Goal: Task Accomplishment & Management: Complete application form

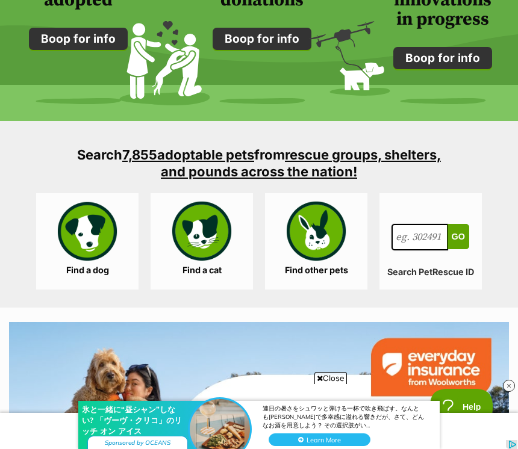
scroll to position [1385, 0]
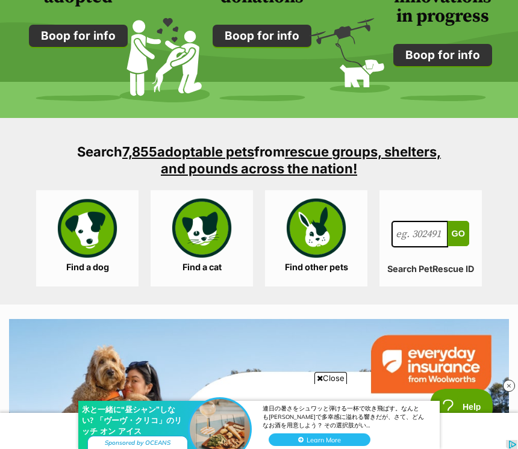
click at [101, 287] on link "Find a dog" at bounding box center [87, 238] width 102 height 96
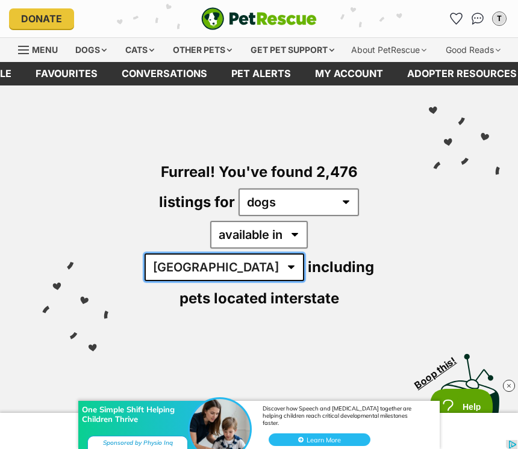
click at [304, 260] on select "Australia ACT NSW NT QLD SA TAS VIC WA" at bounding box center [225, 268] width 160 height 28
select select "WA"
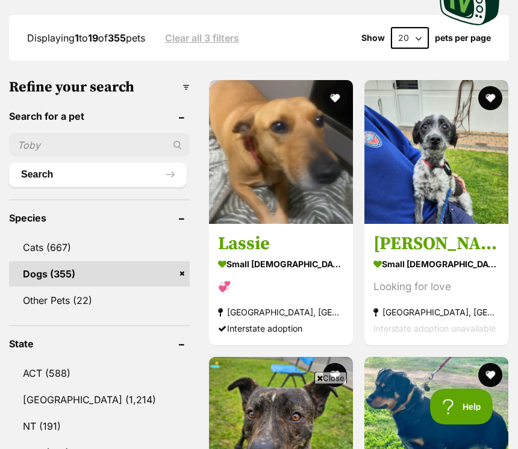
scroll to position [374, 0]
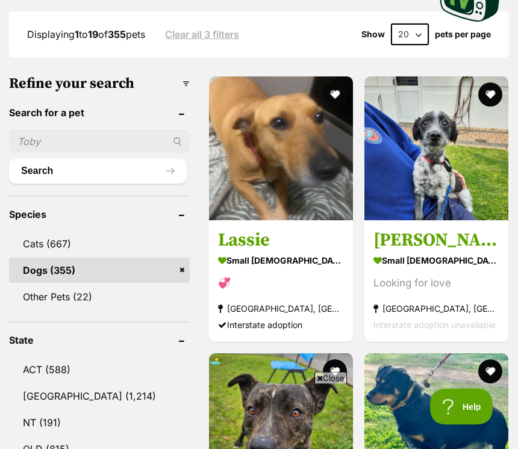
click at [113, 284] on link "Dogs (355)" at bounding box center [99, 270] width 181 height 25
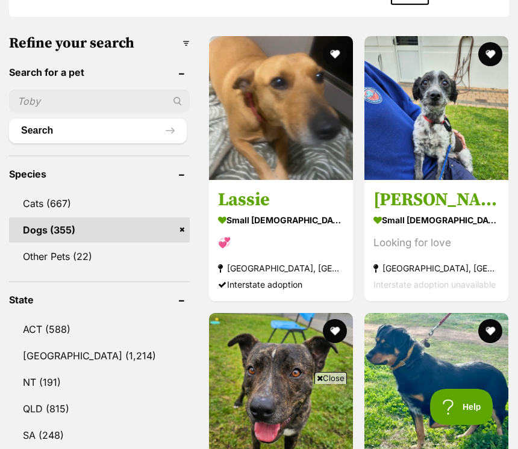
click at [84, 243] on link "Dogs (355)" at bounding box center [99, 229] width 181 height 25
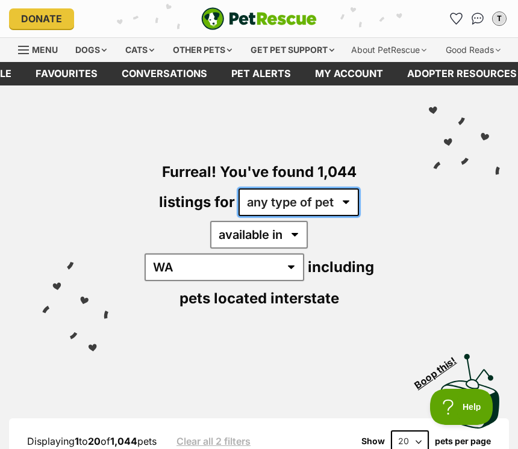
click at [343, 216] on select "any type of pet cats dogs other pets" at bounding box center [298, 202] width 120 height 28
select select "Dogs"
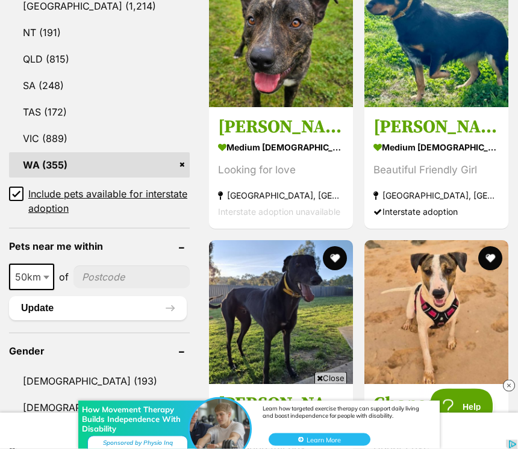
scroll to position [765, 0]
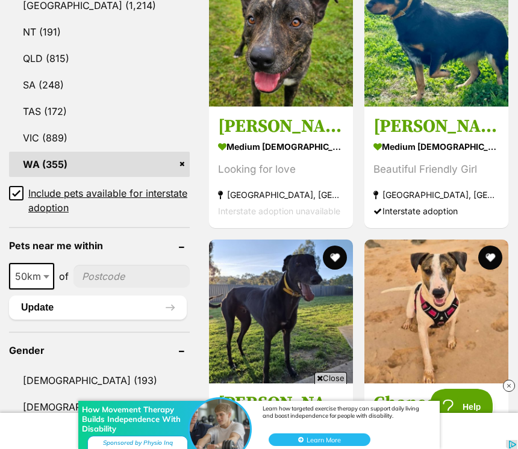
click at [52, 290] on span at bounding box center [48, 276] width 12 height 26
select select "250"
click at [126, 288] on input"] "postcode" at bounding box center [134, 276] width 110 height 23
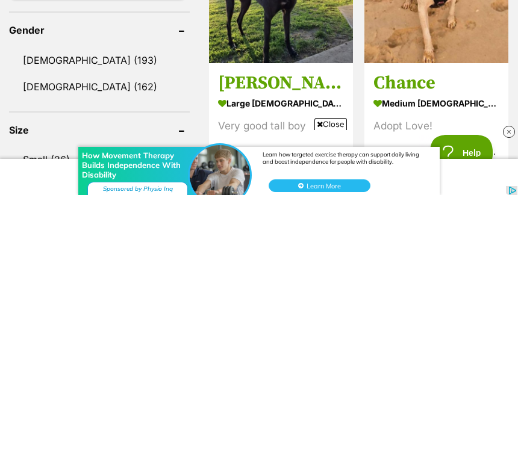
scroll to position [834, 0]
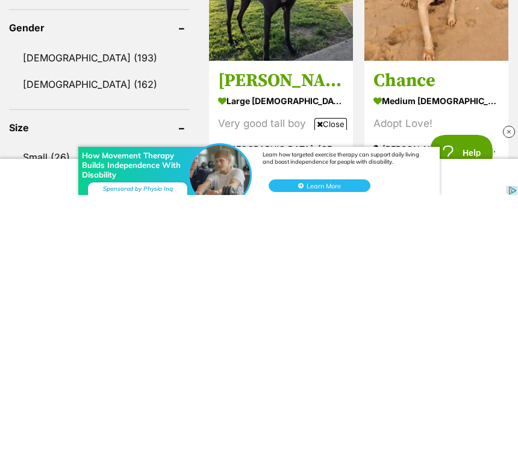
type input"] "6036"
click at [72, 326] on link "Female (162)" at bounding box center [99, 338] width 181 height 25
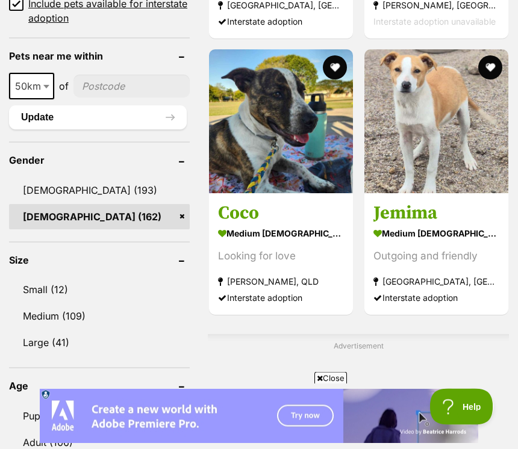
scroll to position [988, 0]
click at [61, 281] on link "Small (12)" at bounding box center [99, 289] width 181 height 25
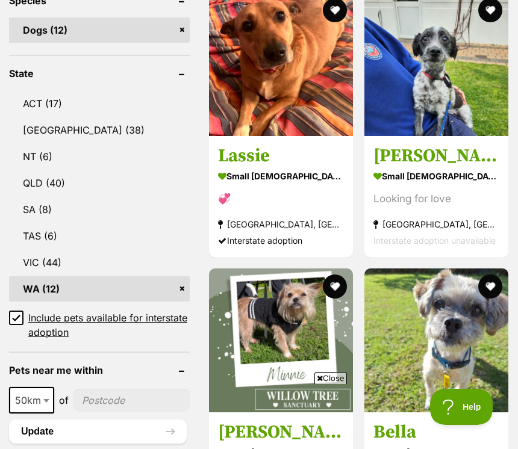
scroll to position [621, 0]
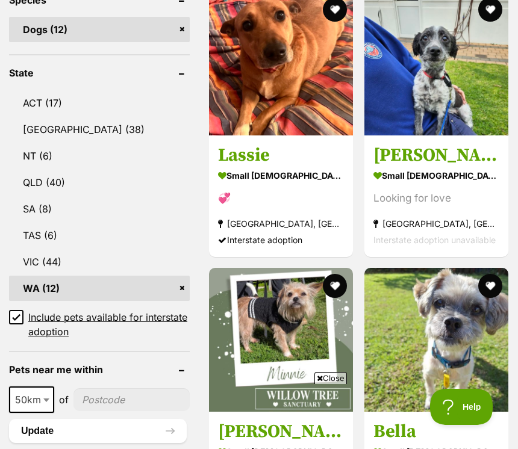
click at [411, 166] on h3 "Patricia" at bounding box center [436, 154] width 126 height 23
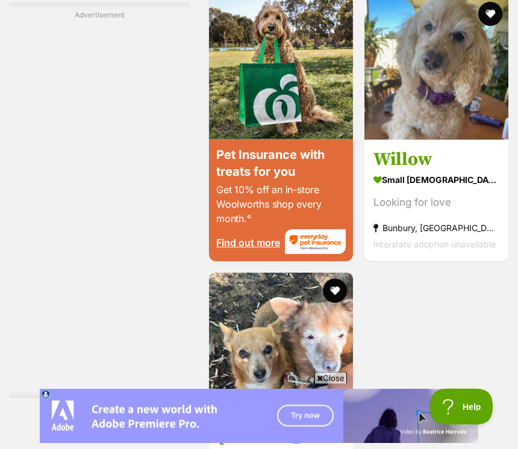
scroll to position [2214, 0]
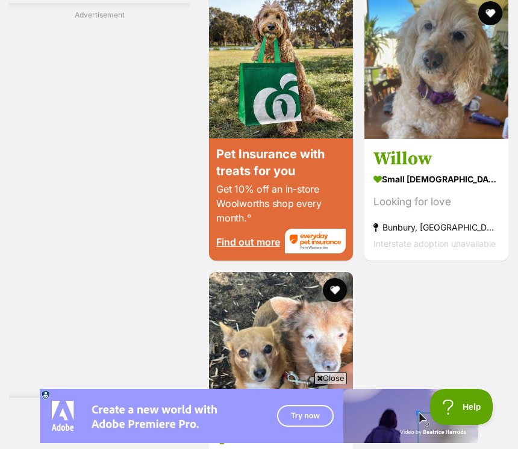
click at [422, 188] on strong "small female Dog" at bounding box center [436, 178] width 126 height 17
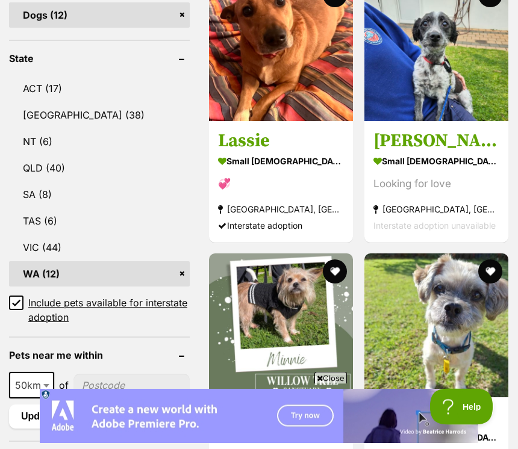
scroll to position [635, 0]
click at [432, 169] on strong "small female Dog" at bounding box center [436, 160] width 126 height 17
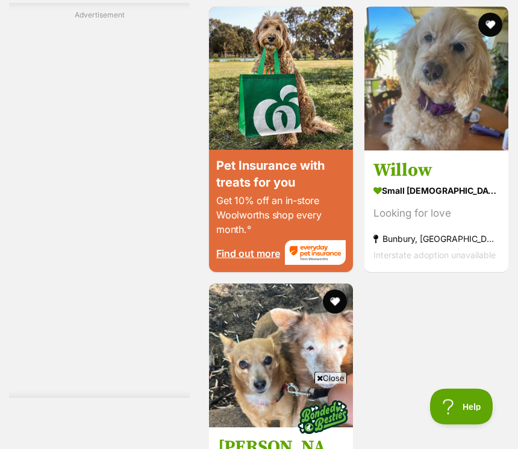
scroll to position [2202, 0]
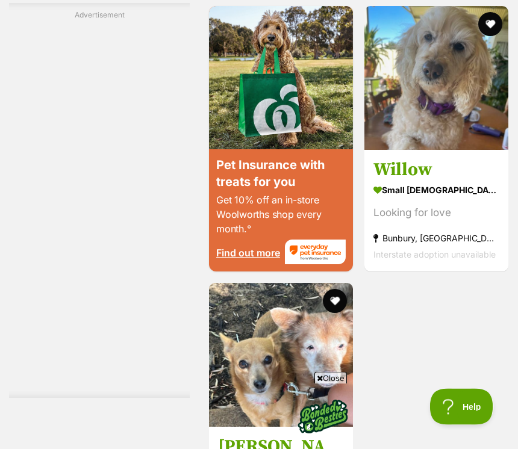
click at [434, 222] on div "Looking for love" at bounding box center [436, 213] width 126 height 16
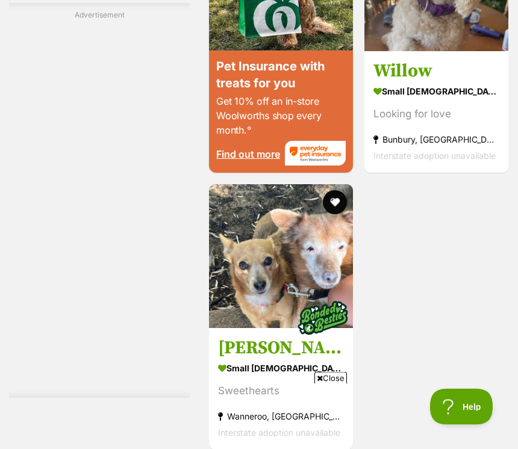
scroll to position [2302, 0]
click at [424, 100] on strong "small female Dog" at bounding box center [436, 91] width 126 height 17
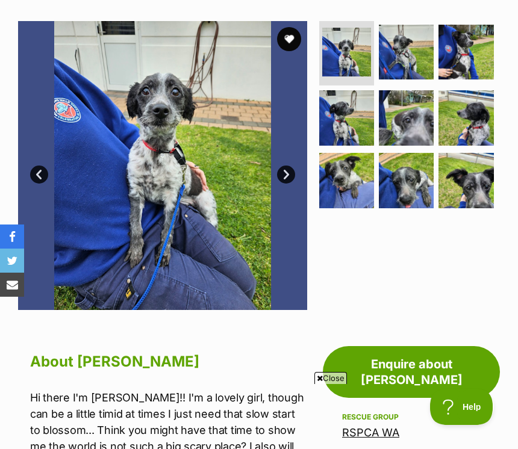
scroll to position [231, 0]
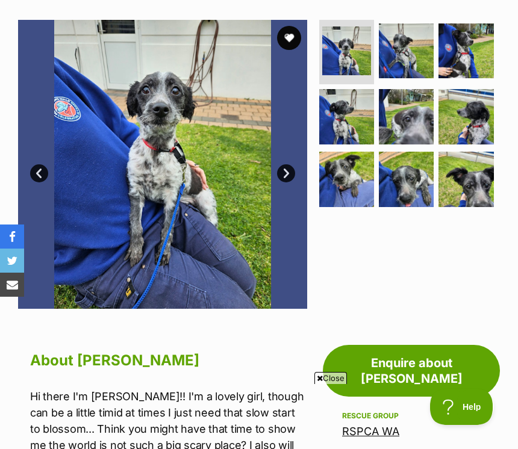
click at [415, 78] on img at bounding box center [406, 50] width 55 height 55
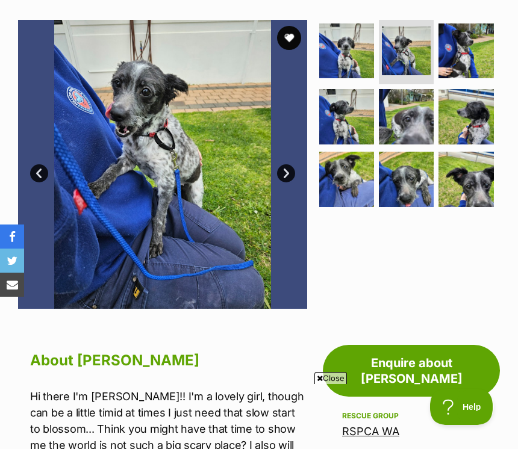
click at [352, 204] on img at bounding box center [346, 179] width 55 height 55
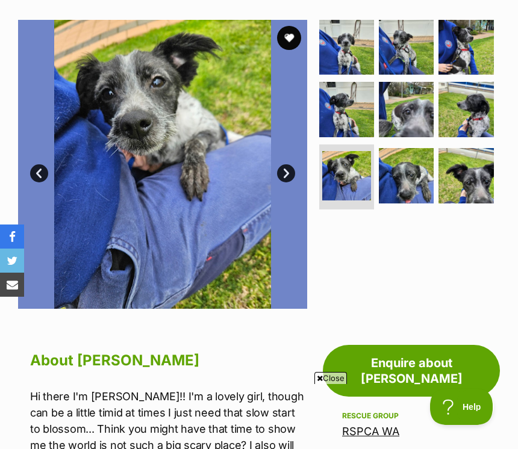
click at [416, 203] on img at bounding box center [406, 175] width 55 height 55
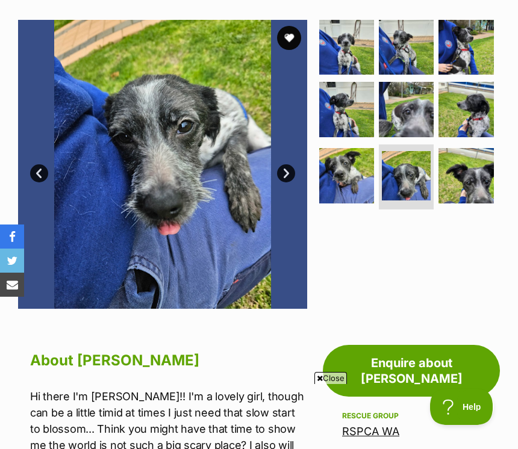
click at [475, 203] on img at bounding box center [465, 175] width 55 height 55
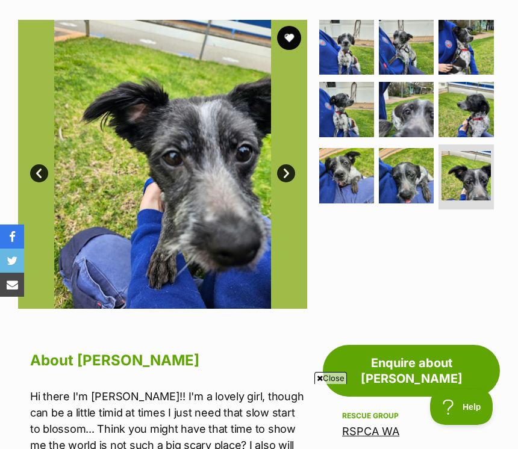
click at [471, 137] on img at bounding box center [465, 109] width 55 height 55
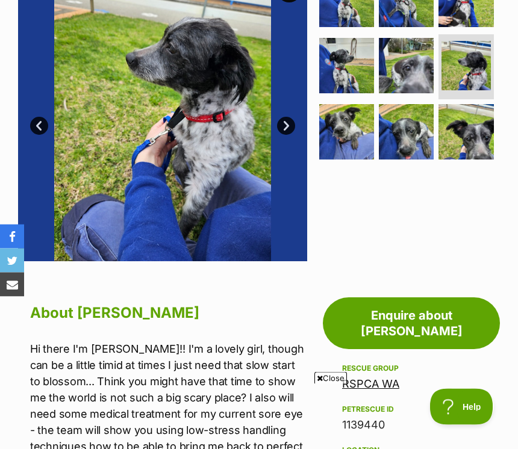
scroll to position [248, 0]
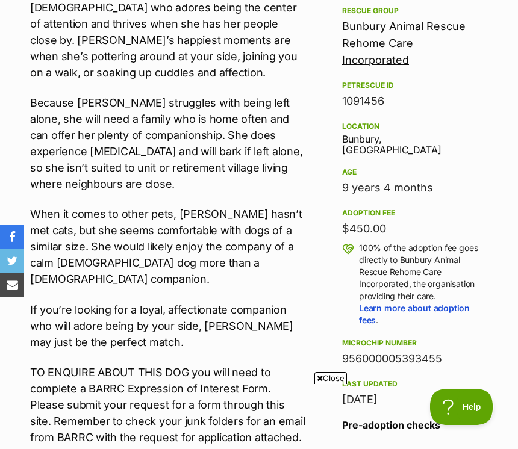
scroll to position [617, 0]
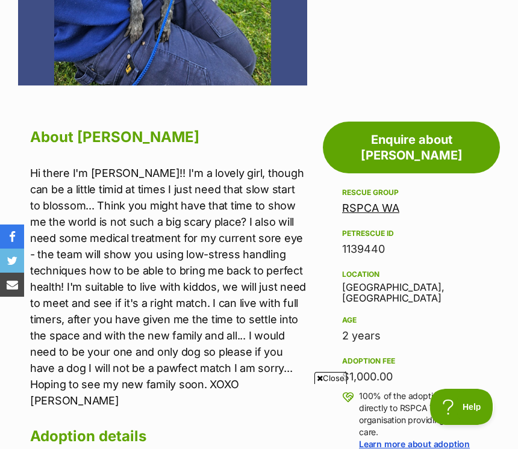
scroll to position [438, 0]
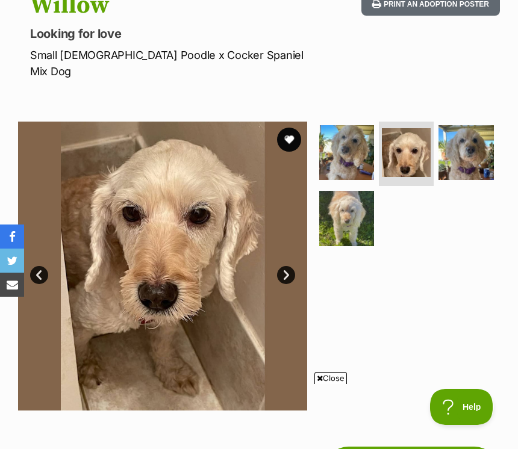
click at [357, 166] on img at bounding box center [346, 152] width 55 height 55
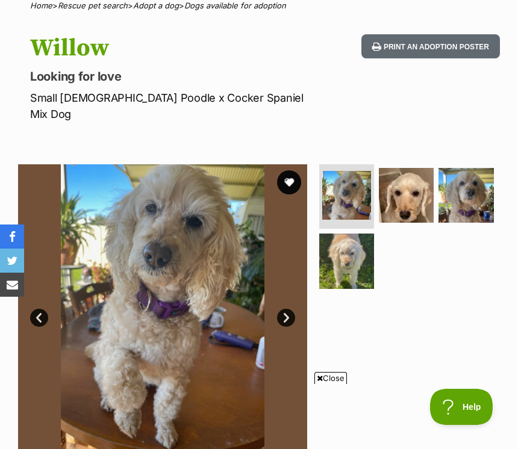
scroll to position [84, 0]
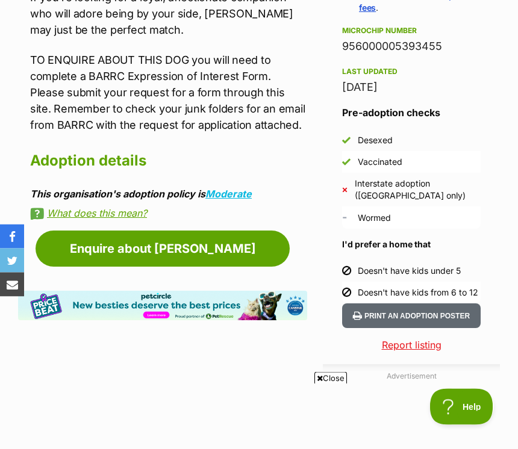
scroll to position [965, 0]
click at [216, 231] on link "Enquire about [PERSON_NAME]" at bounding box center [163, 249] width 254 height 36
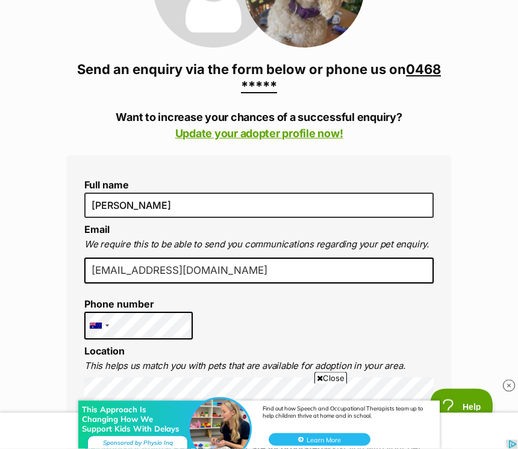
scroll to position [222, 0]
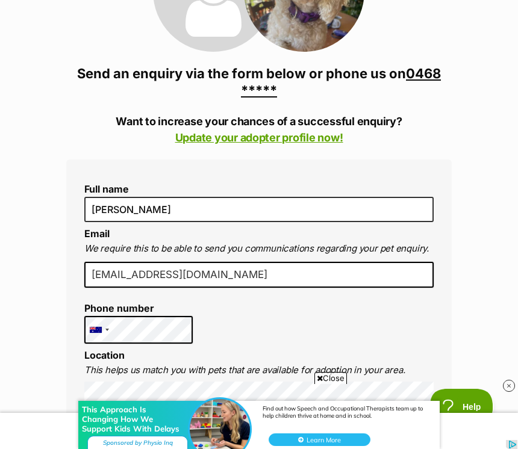
click at [366, 99] on h3 "0468 445 895 Send an enquiry via the form below or phone us on 0468 *****" at bounding box center [258, 82] width 385 height 34
click at [362, 99] on h3 "0468 445 895 Send an enquiry via the form below or phone us on 0468 *****" at bounding box center [258, 82] width 385 height 34
click at [397, 99] on h3 "0468 445 895 Send an enquiry via the form below or phone us on 0468 *****" at bounding box center [258, 82] width 385 height 34
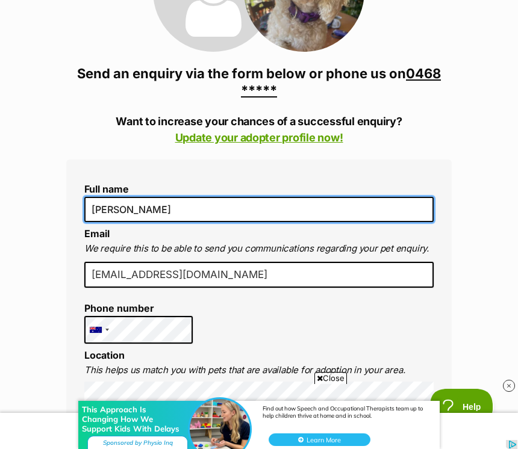
click at [157, 222] on input "[PERSON_NAME]" at bounding box center [258, 209] width 349 height 25
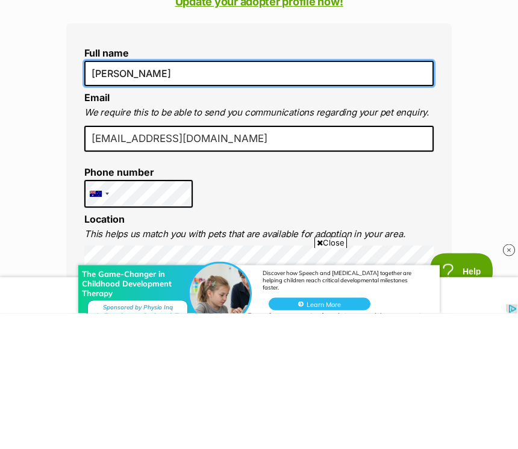
scroll to position [0, 0]
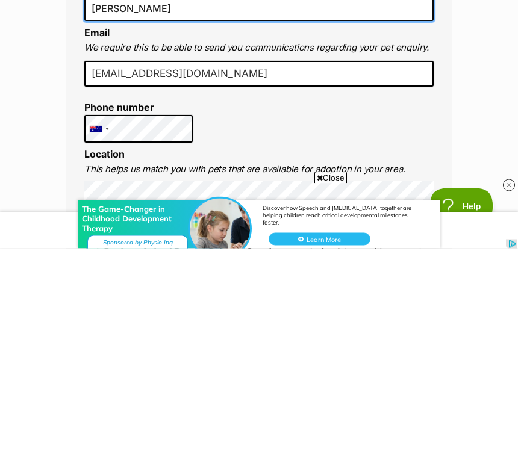
type input "[PERSON_NAME]"
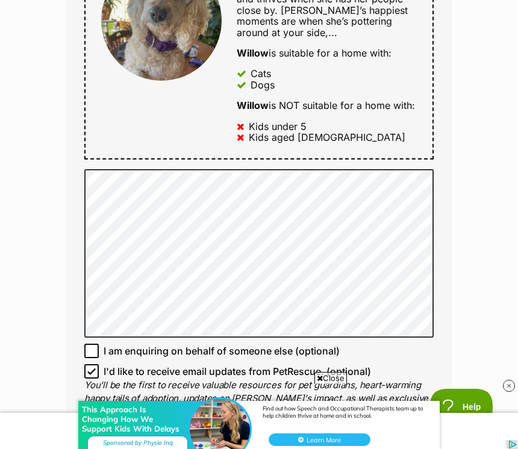
scroll to position [758, 0]
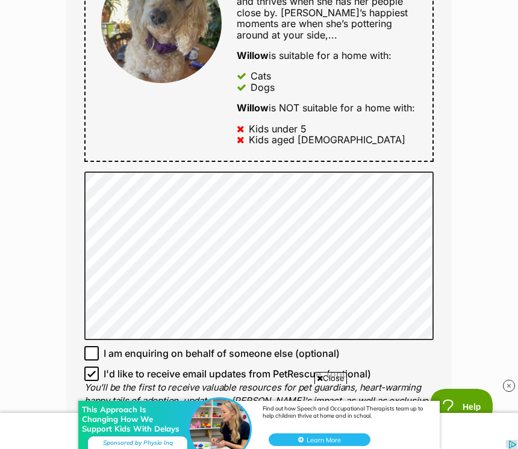
click at [382, 113] on div "Willow is NOT suitable for a home with:" at bounding box center [327, 107] width 180 height 11
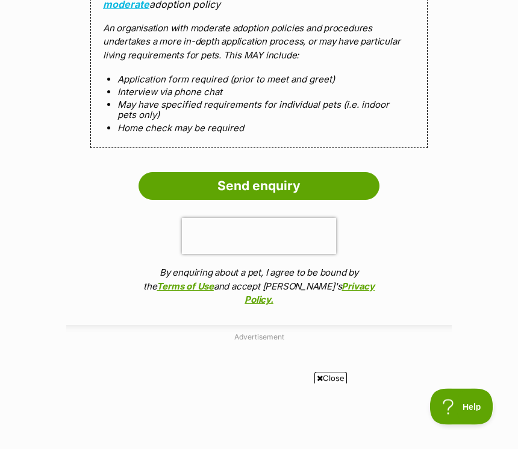
scroll to position [1262, 0]
click at [269, 199] on input "Send enquiry" at bounding box center [259, 186] width 241 height 28
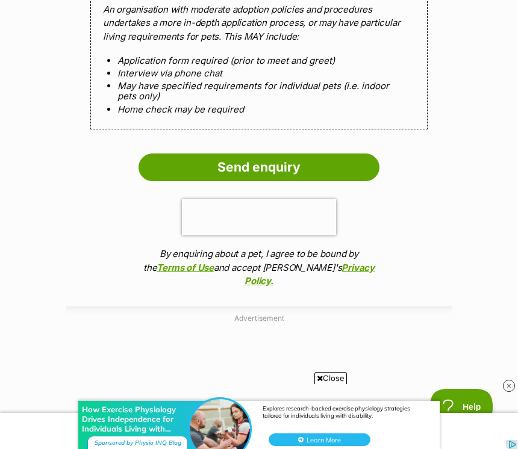
scroll to position [0, 0]
